Goal: Information Seeking & Learning: Learn about a topic

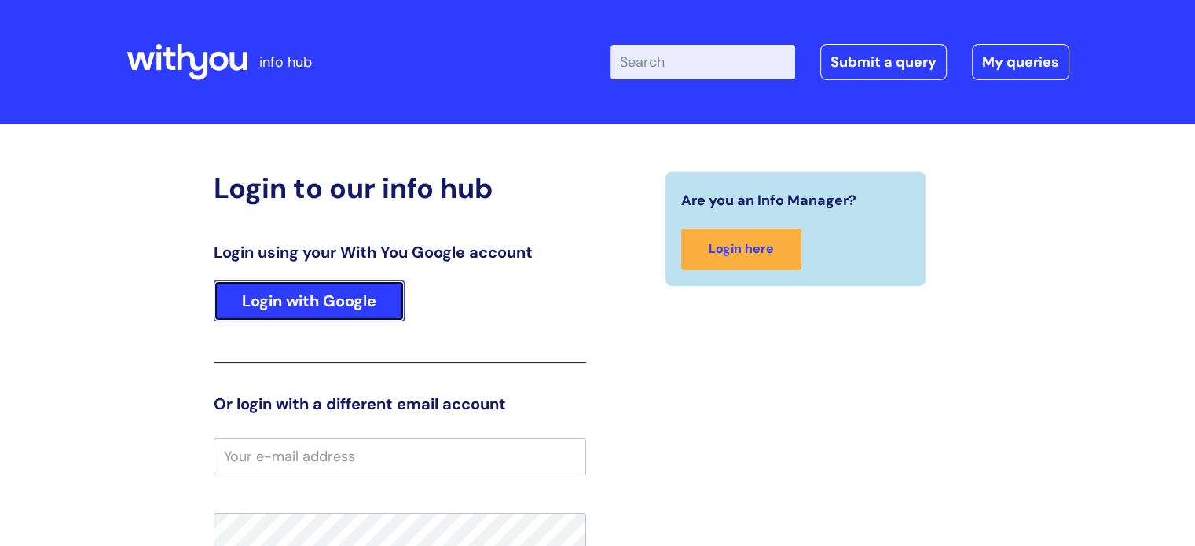
click at [337, 314] on link "Login with Google" at bounding box center [309, 300] width 191 height 41
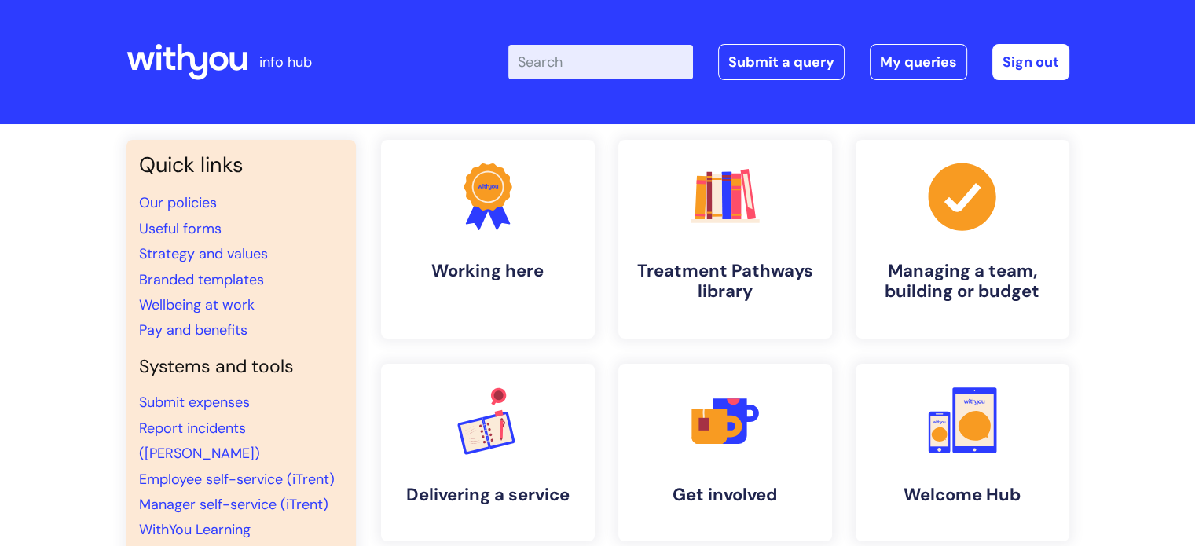
click at [572, 74] on input "Enter your search term here..." at bounding box center [600, 62] width 185 height 35
click at [219, 328] on link "Pay and benefits" at bounding box center [193, 329] width 108 height 19
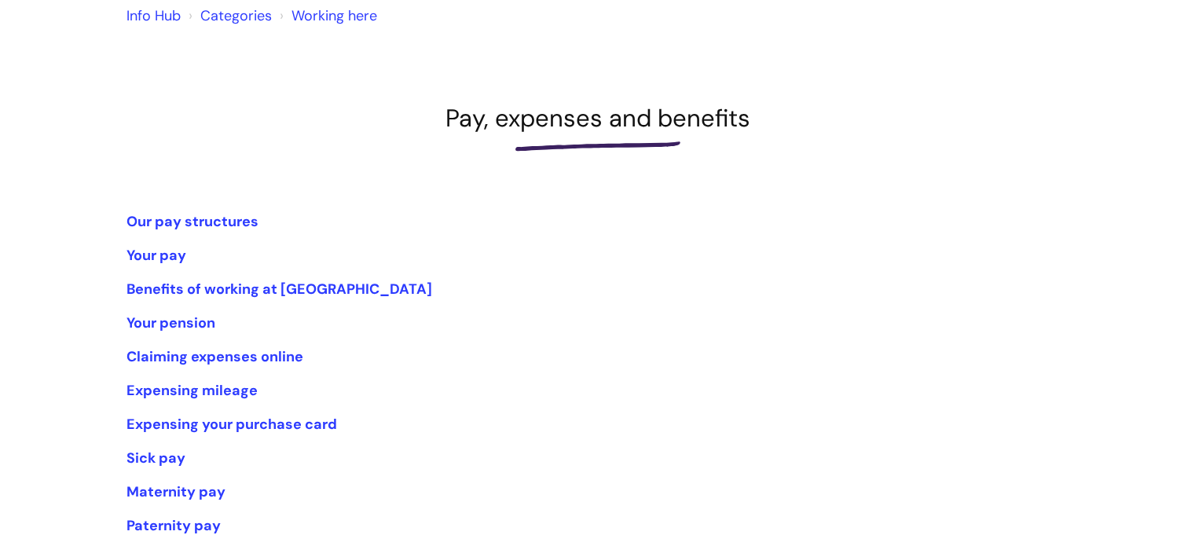
scroll to position [299, 0]
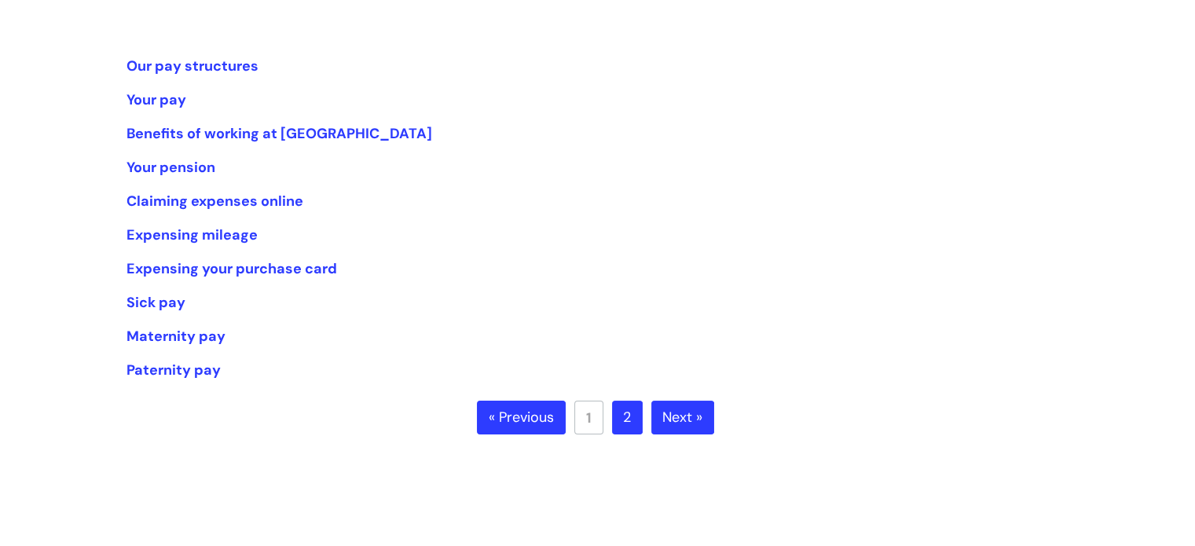
click at [633, 427] on link "2" at bounding box center [627, 418] width 31 height 35
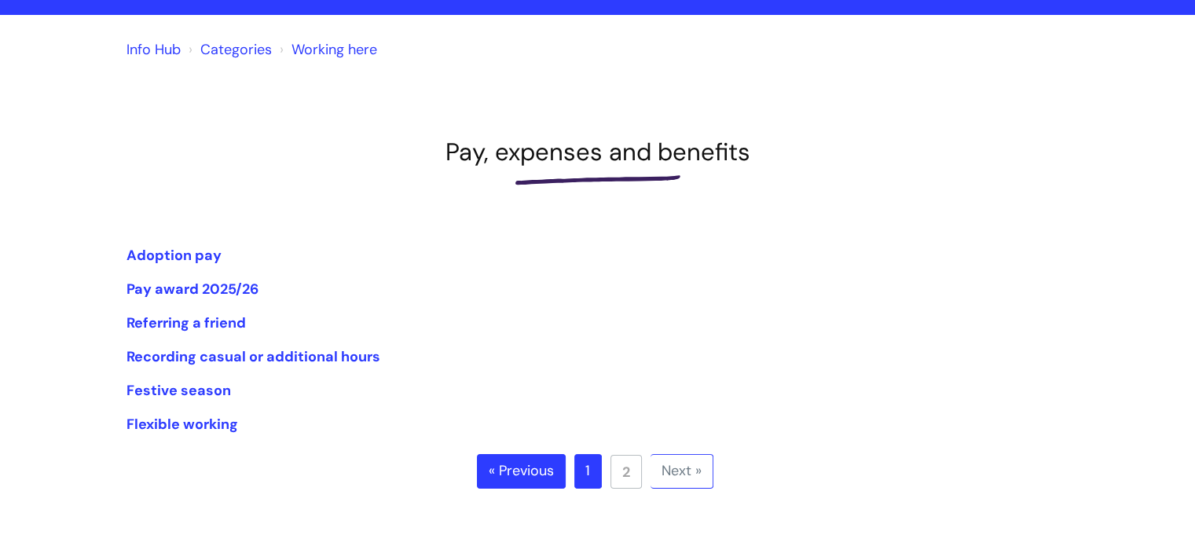
scroll to position [112, 0]
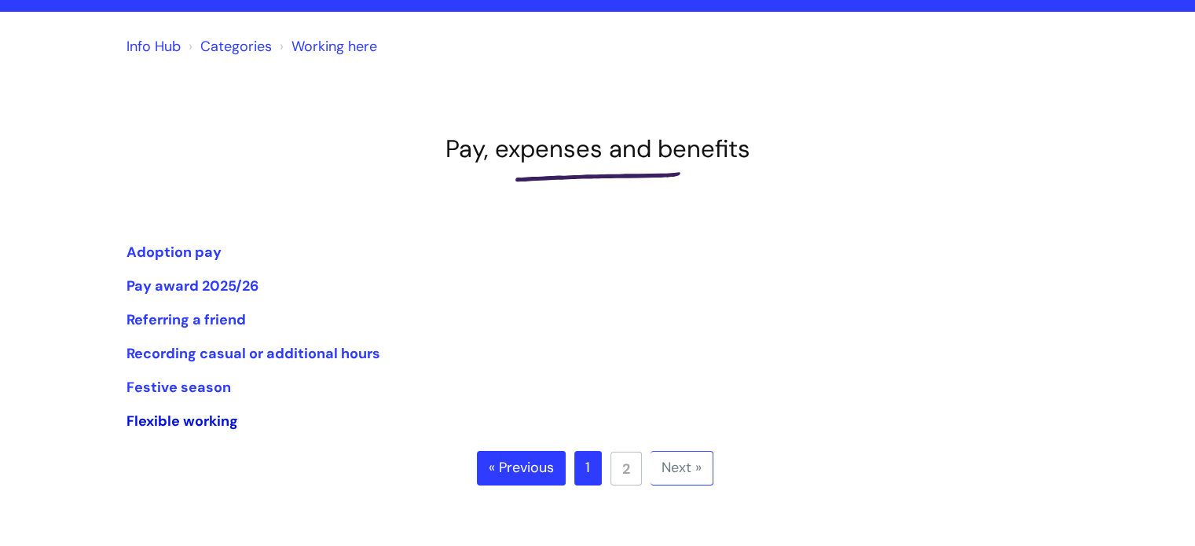
click at [167, 423] on link "Flexible working" at bounding box center [182, 421] width 112 height 19
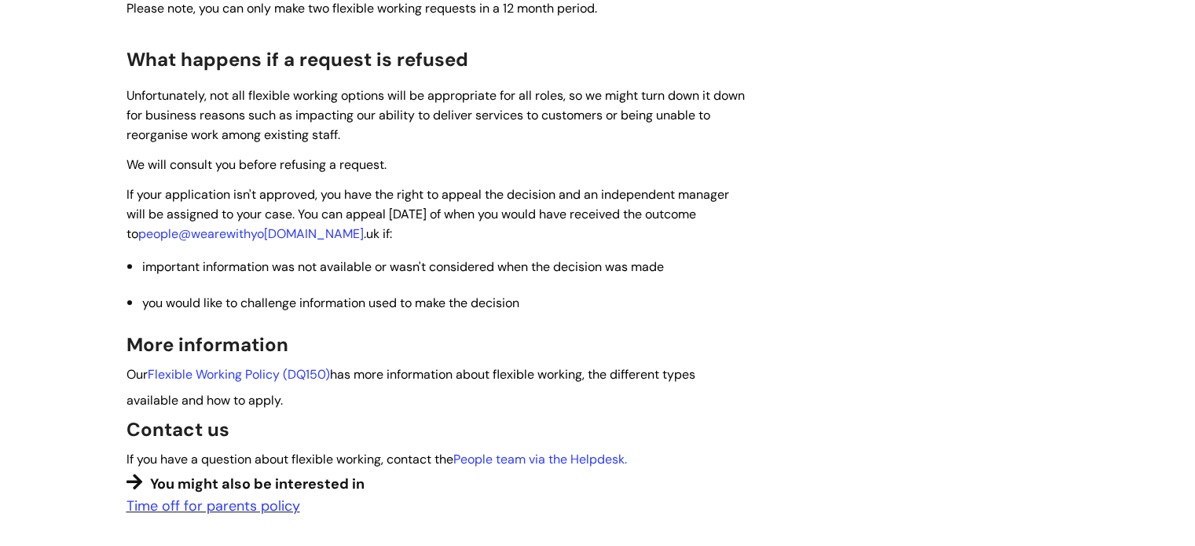
scroll to position [1288, 0]
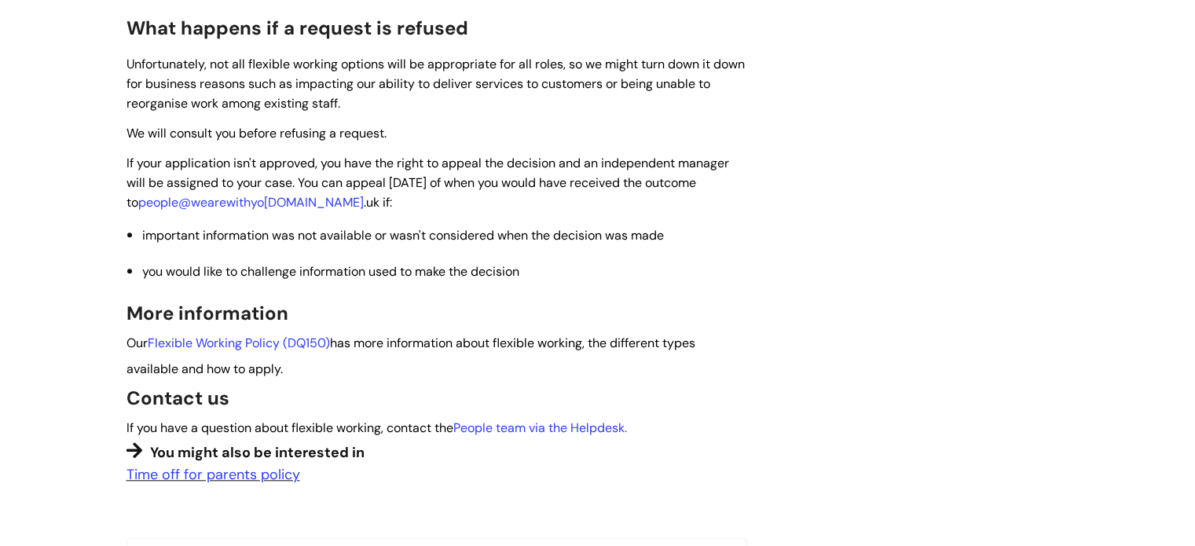
scroll to position [1320, 0]
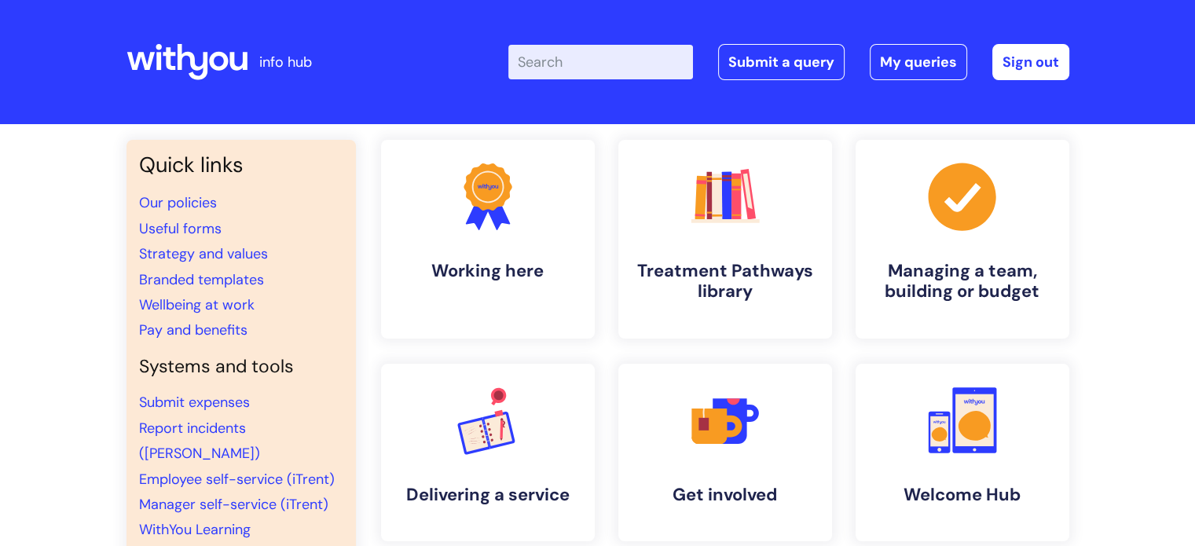
click at [599, 60] on input "Enter your search term here..." at bounding box center [600, 62] width 185 height 35
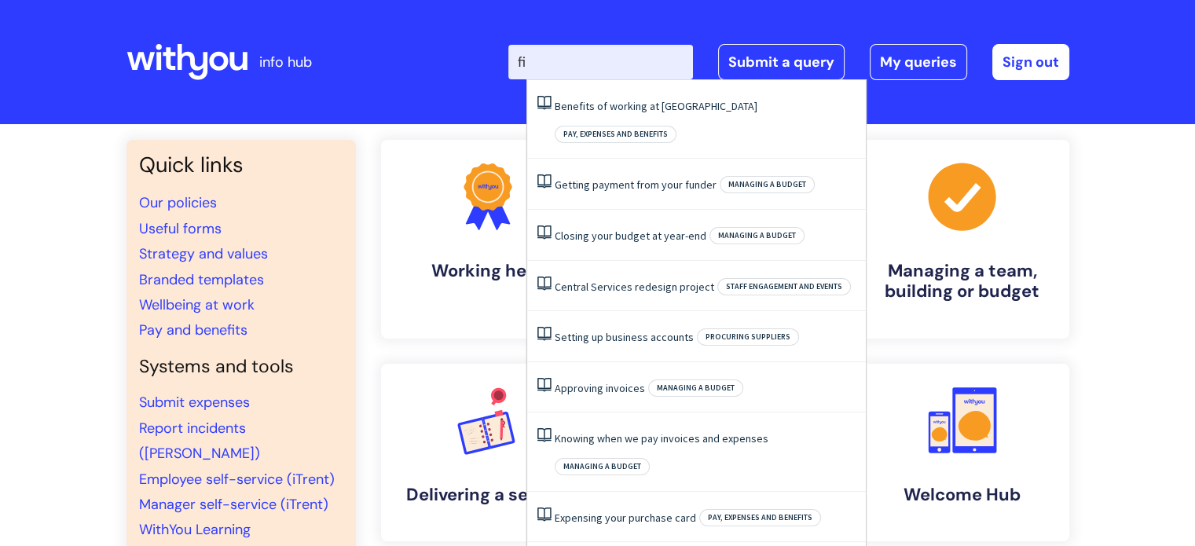
type input "f"
type input "loans"
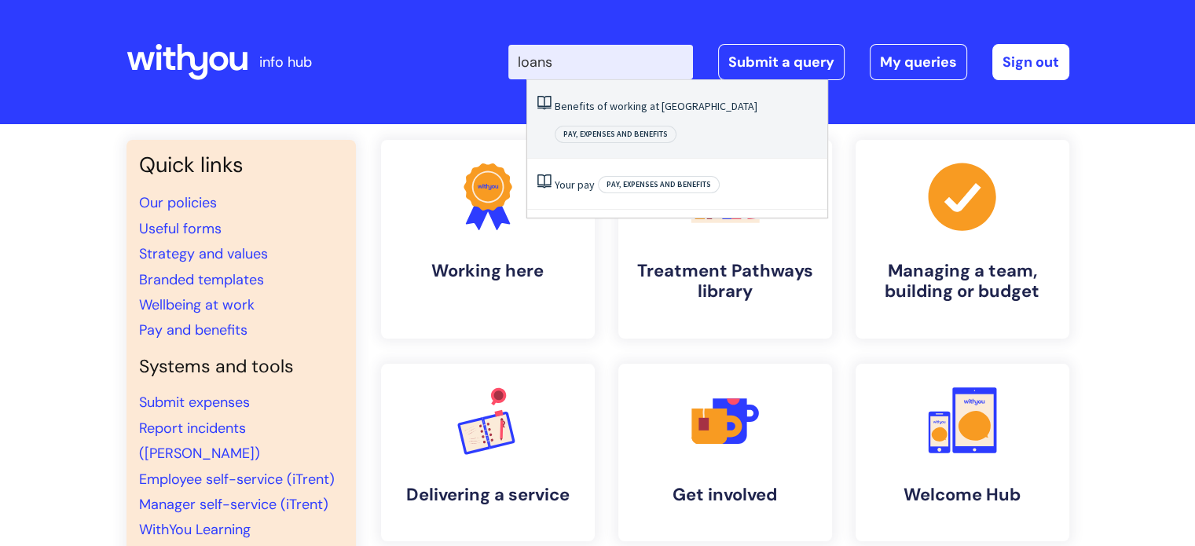
click at [607, 106] on link "Benefits of working at [GEOGRAPHIC_DATA]" at bounding box center [656, 106] width 203 height 14
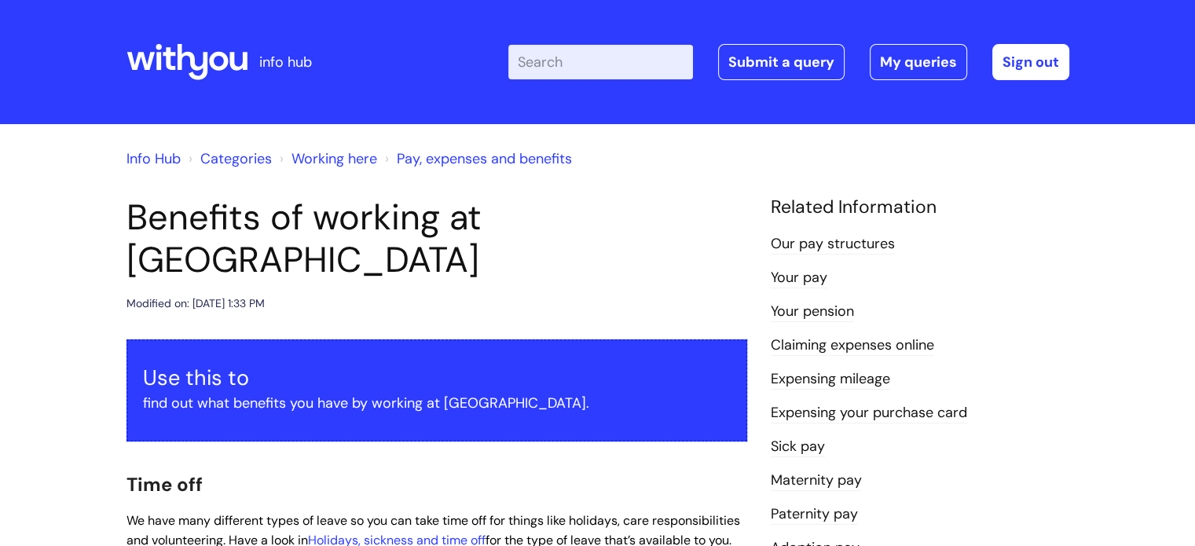
click at [589, 240] on h1 "Benefits of working at [GEOGRAPHIC_DATA]" at bounding box center [436, 238] width 621 height 85
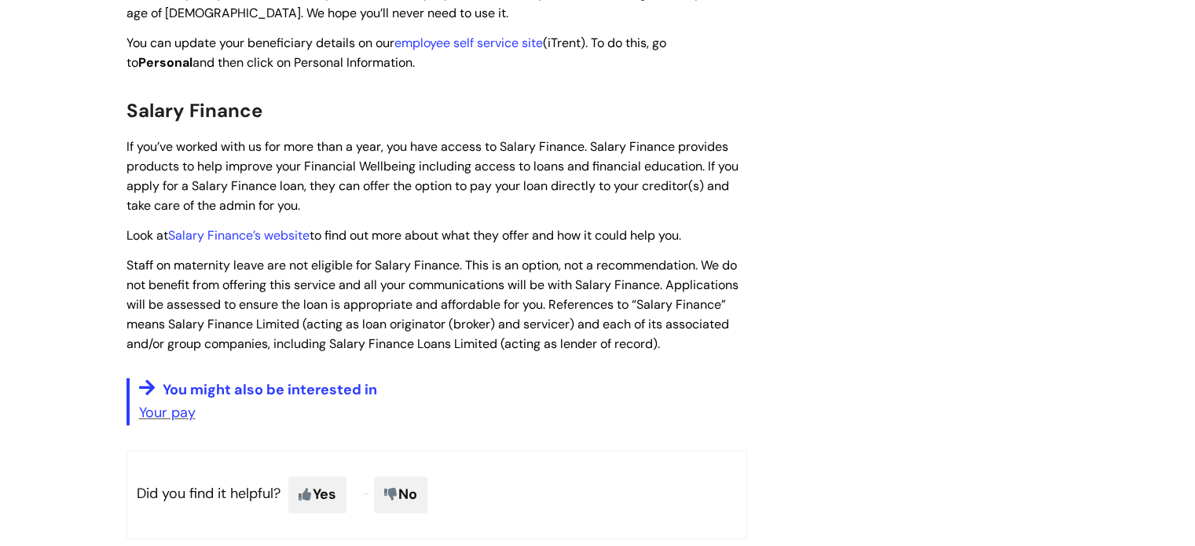
scroll to position [2262, 0]
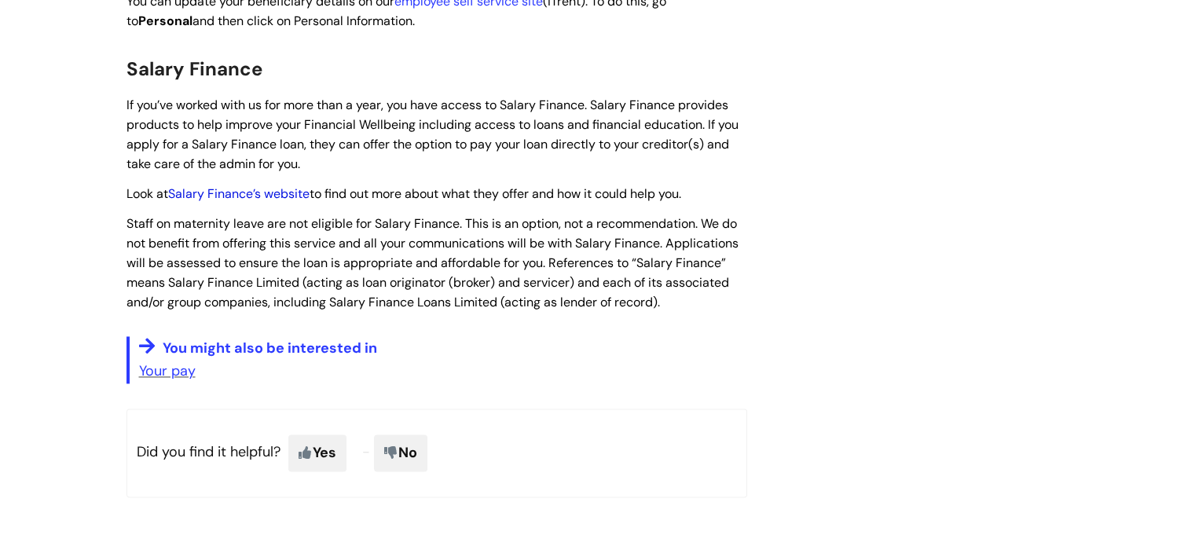
click at [280, 185] on link "Salary Finance’s website" at bounding box center [238, 193] width 141 height 16
